Goal: Information Seeking & Learning: Learn about a topic

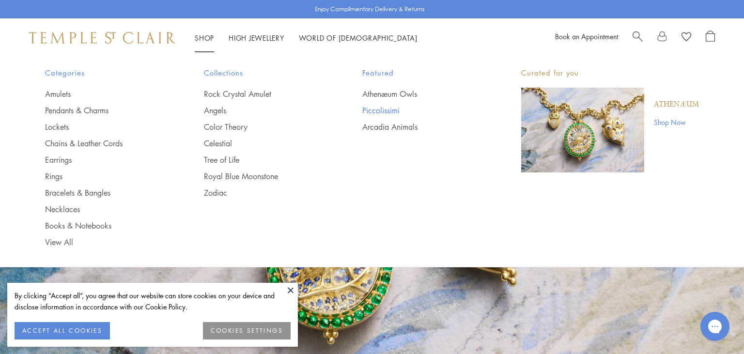
click at [381, 107] on link "Piccolissimi" at bounding box center [422, 110] width 120 height 11
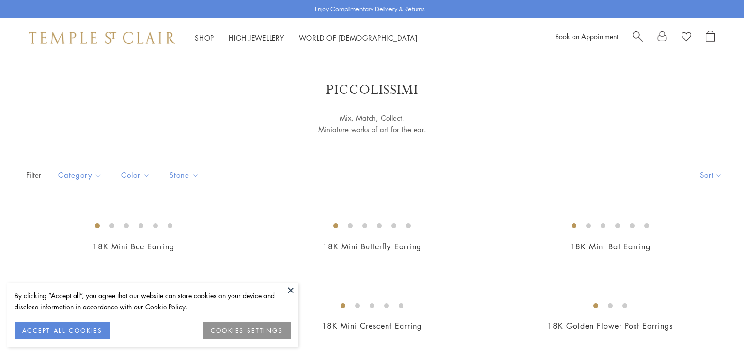
click at [291, 293] on button at bounding box center [290, 290] width 15 height 15
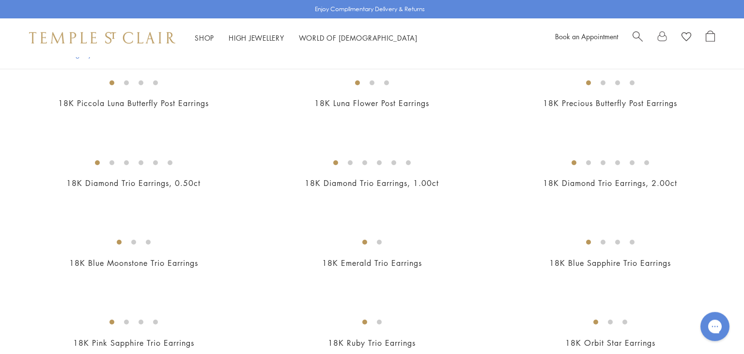
scroll to position [422, 0]
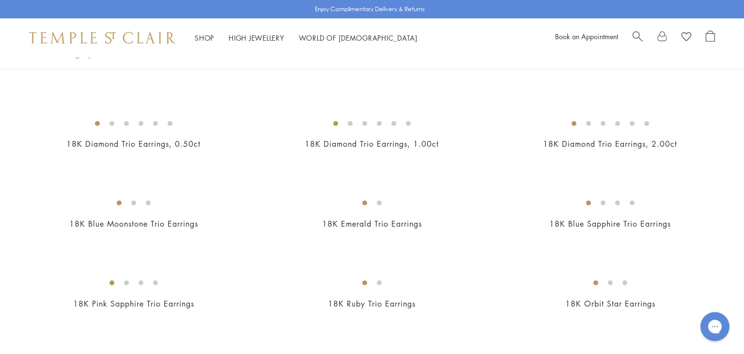
click at [0, 0] on img at bounding box center [0, 0] width 0 height 0
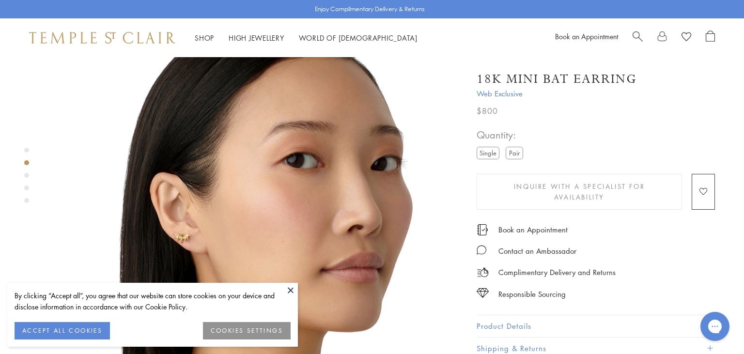
scroll to position [443, 0]
click at [292, 289] on button at bounding box center [290, 290] width 15 height 15
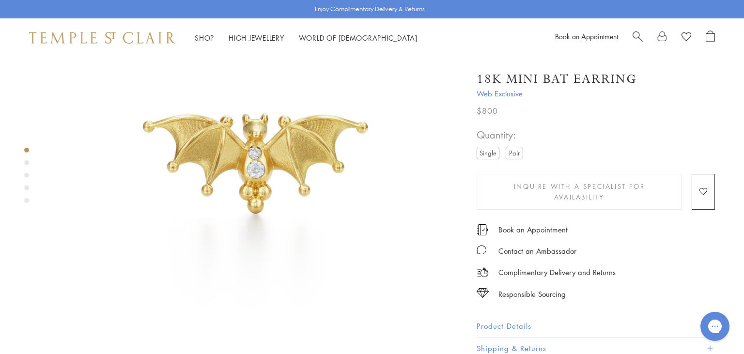
scroll to position [97, 0]
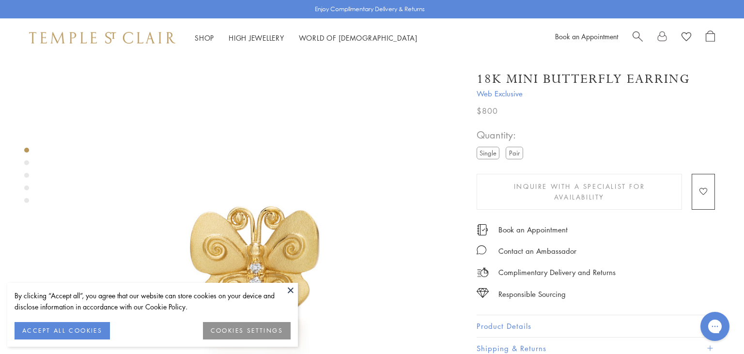
click at [291, 291] on button at bounding box center [290, 290] width 15 height 15
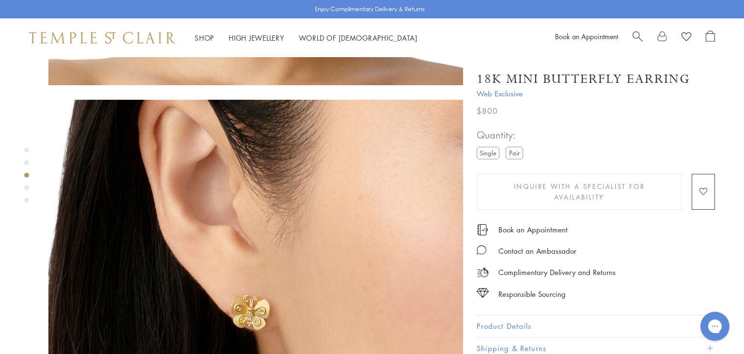
scroll to position [814, 0]
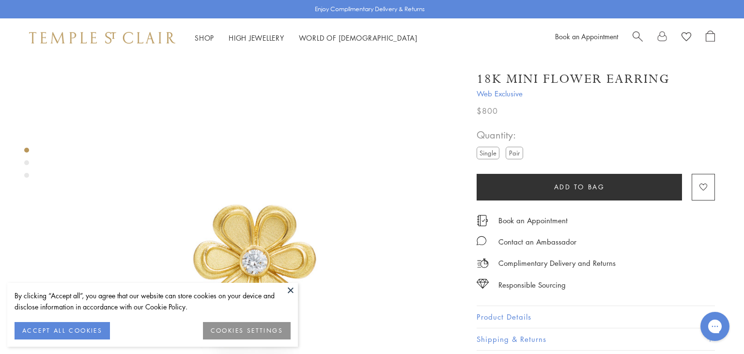
click at [286, 286] on button at bounding box center [290, 290] width 15 height 15
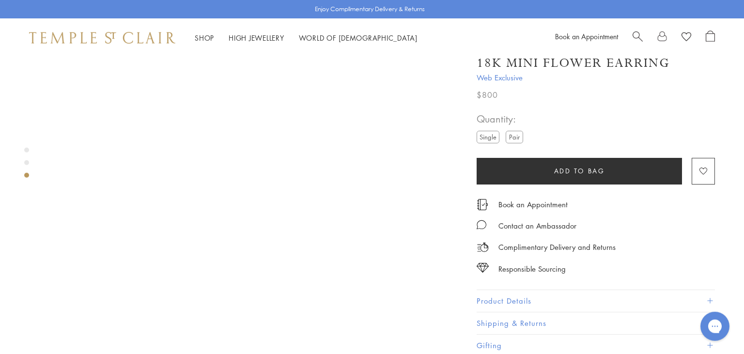
scroll to position [973, 0]
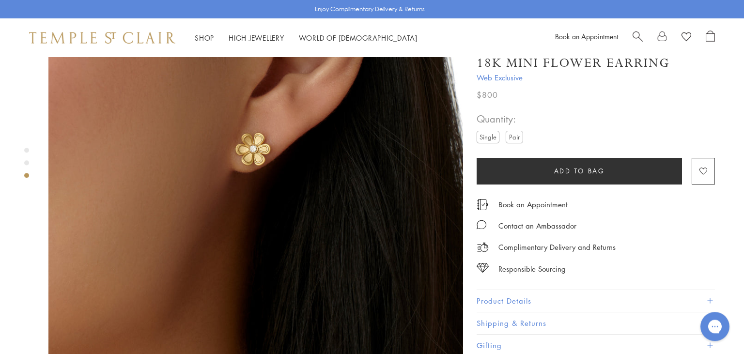
click at [630, 290] on button "Product Details" at bounding box center [595, 301] width 238 height 22
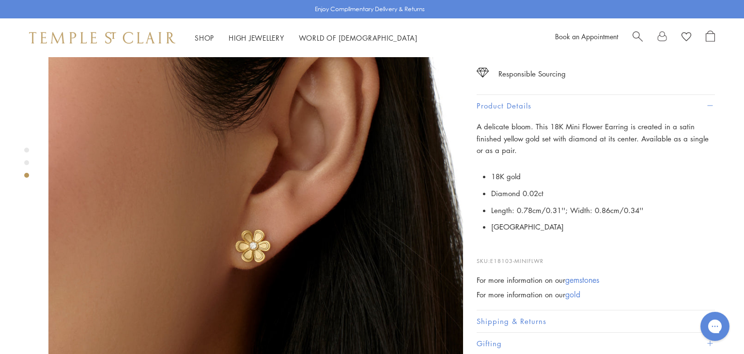
scroll to position [877, 0]
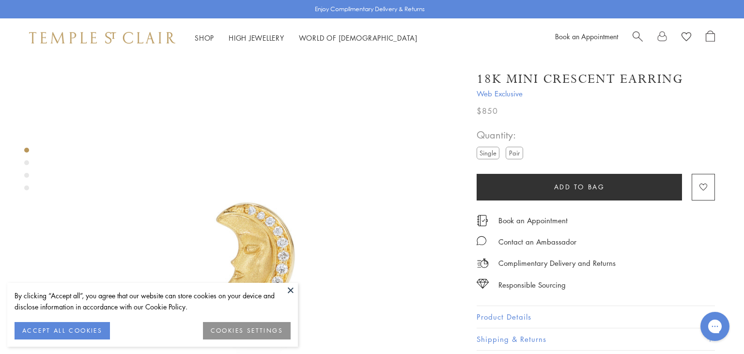
click at [290, 288] on button at bounding box center [290, 290] width 15 height 15
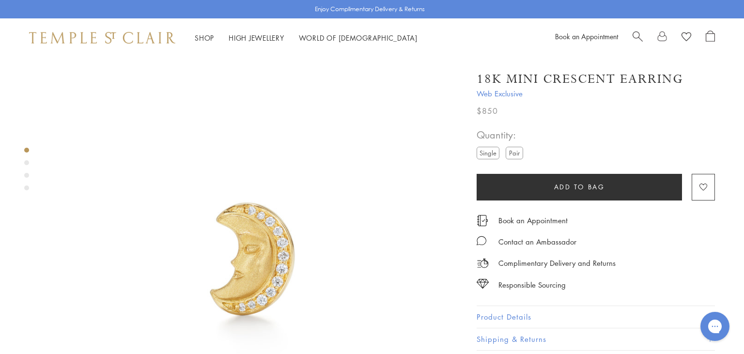
click at [552, 313] on button "Product Details" at bounding box center [595, 317] width 238 height 22
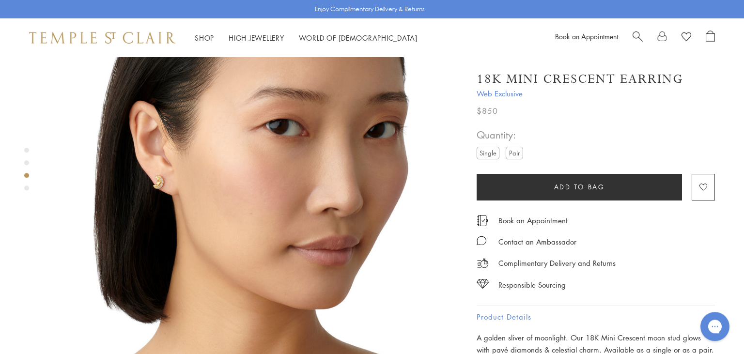
scroll to position [935, 0]
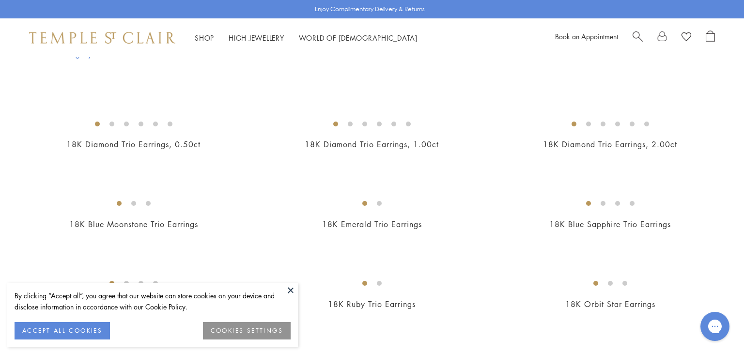
click at [290, 291] on button at bounding box center [290, 290] width 15 height 15
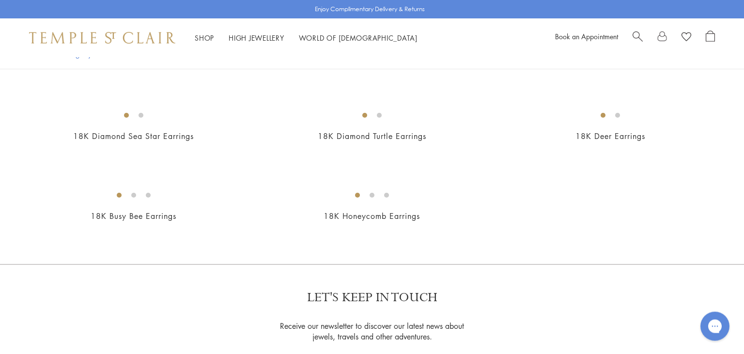
scroll to position [669, 0]
click at [0, 0] on img at bounding box center [0, 0] width 0 height 0
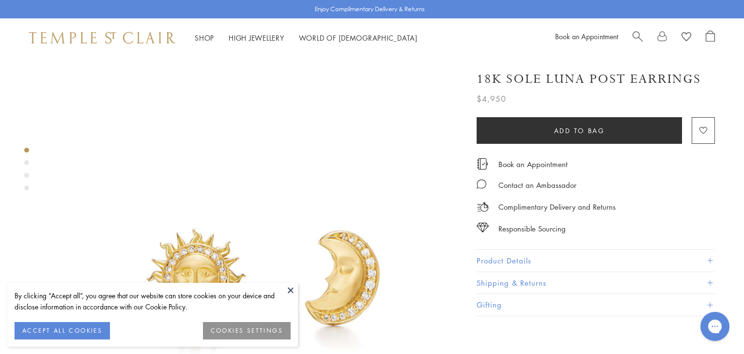
click at [288, 290] on button at bounding box center [290, 290] width 15 height 15
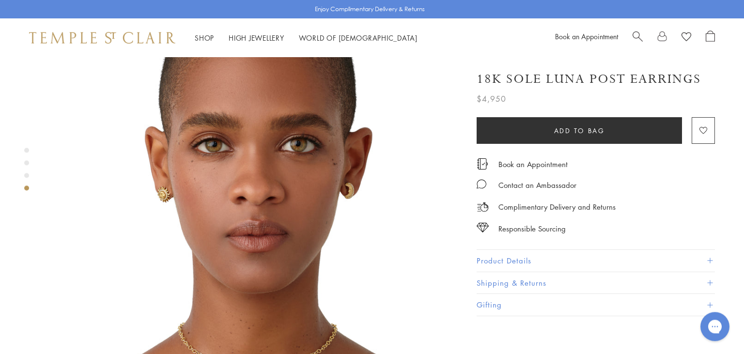
scroll to position [1359, 0]
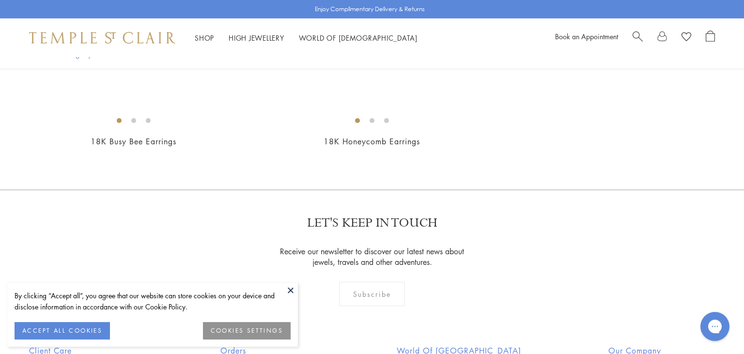
scroll to position [749, 0]
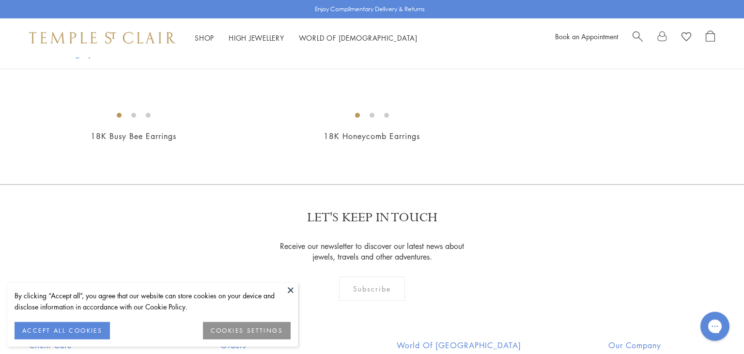
click at [288, 291] on button at bounding box center [290, 290] width 15 height 15
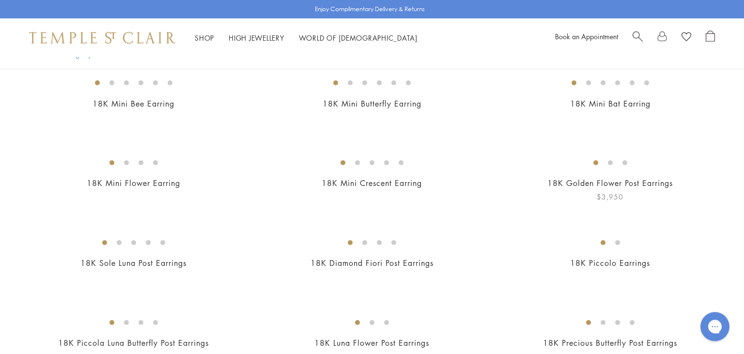
scroll to position [145, 0]
